Goal: Check status

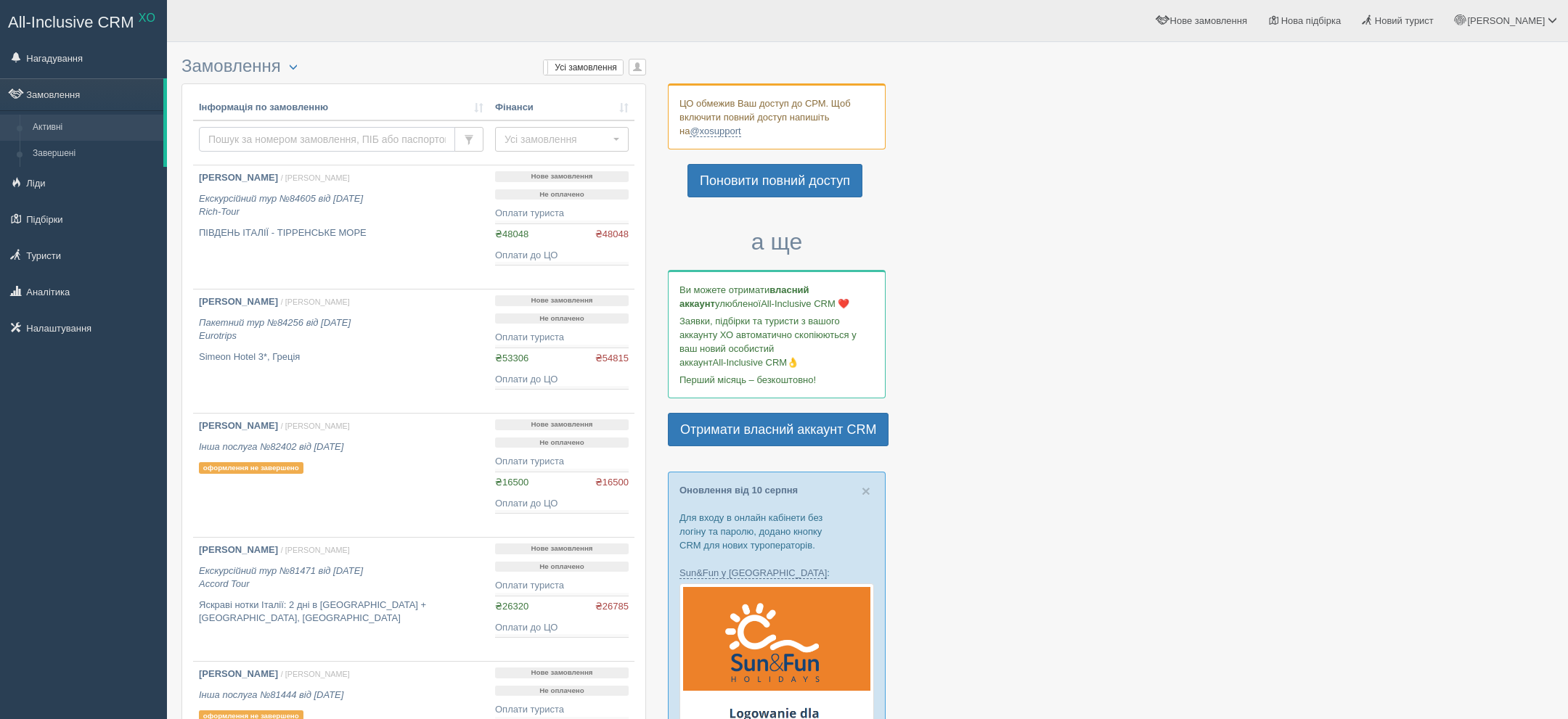
click at [364, 142] on input "text" at bounding box center [327, 140] width 256 height 25
type input "[PERSON_NAME]"
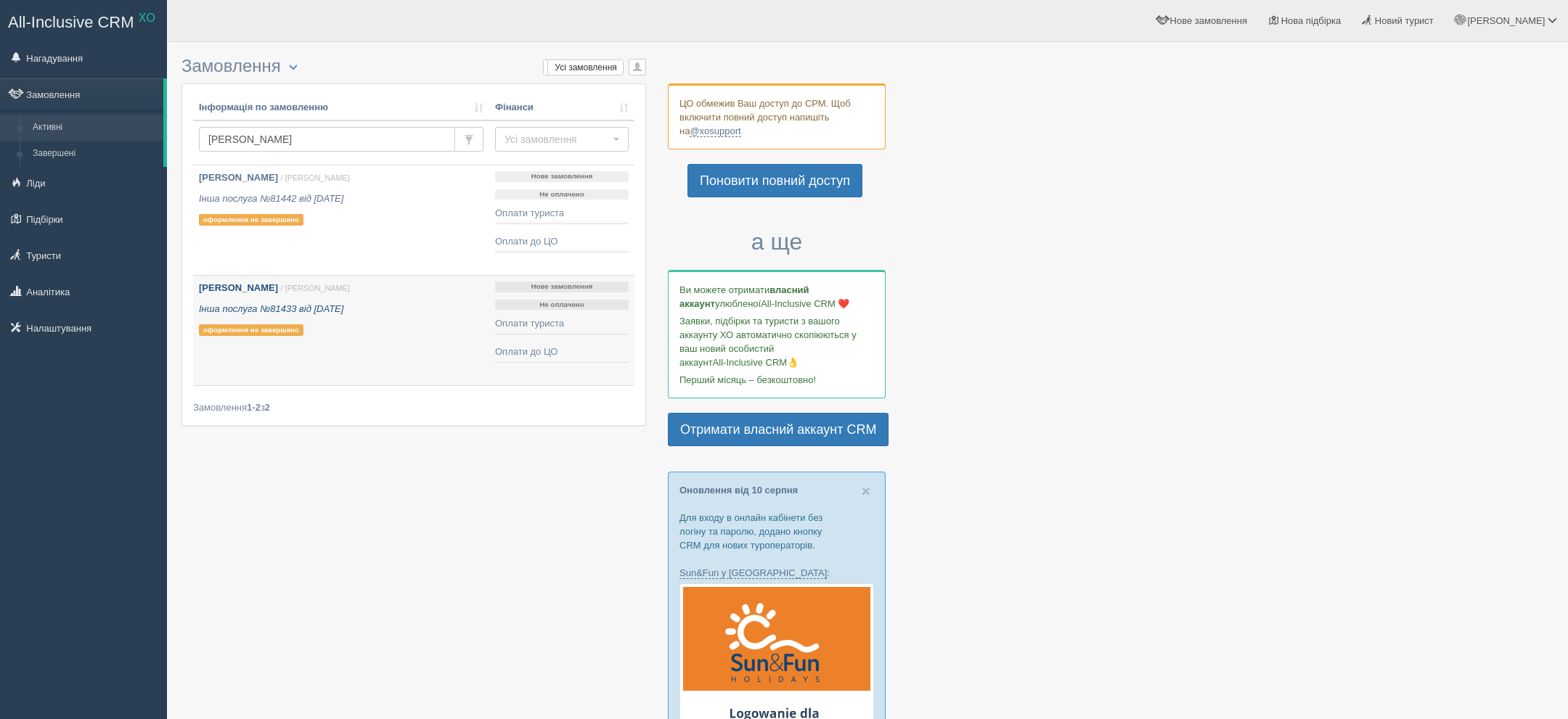
click at [278, 287] on b "[PERSON_NAME]" at bounding box center [238, 287] width 79 height 11
